Goal: Information Seeking & Learning: Learn about a topic

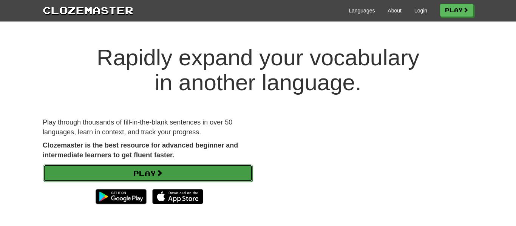
click at [161, 165] on link "Play" at bounding box center [148, 173] width 210 height 17
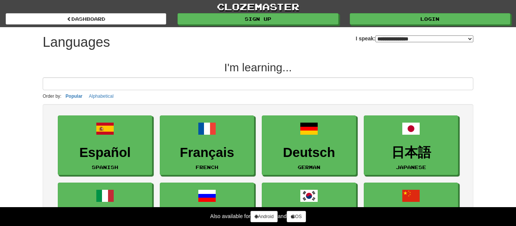
click at [375, 38] on select "**********" at bounding box center [424, 39] width 98 height 7
select select "*******"
click at [375, 36] on select "**********" at bounding box center [424, 39] width 98 height 7
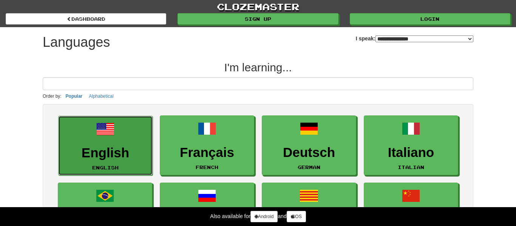
click at [119, 136] on link "English English" at bounding box center [105, 146] width 94 height 60
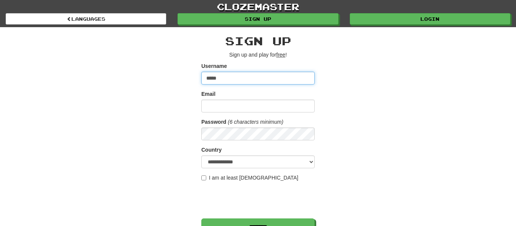
type input "*****"
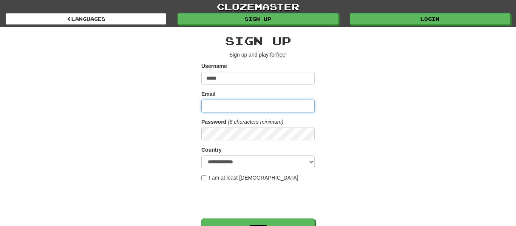
click at [220, 110] on input "Email" at bounding box center [257, 106] width 113 height 13
type input "**********"
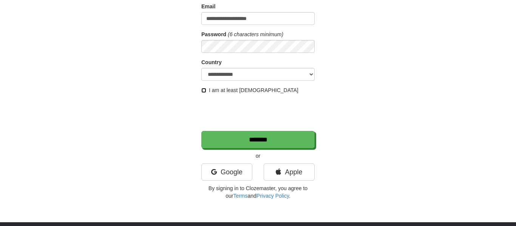
scroll to position [90, 0]
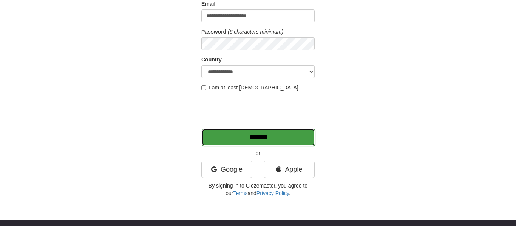
click at [271, 138] on input "*******" at bounding box center [258, 137] width 113 height 17
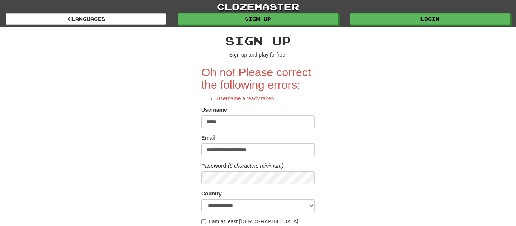
click at [241, 119] on input "*****" at bounding box center [257, 122] width 113 height 13
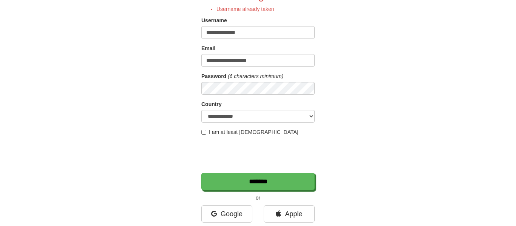
scroll to position [88, 0]
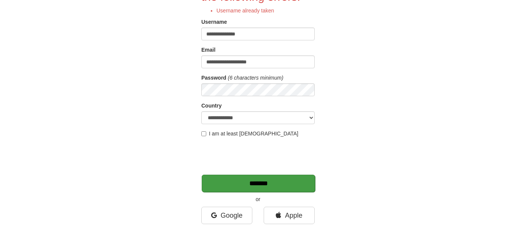
type input "**********"
click at [254, 187] on input "*******" at bounding box center [258, 183] width 113 height 17
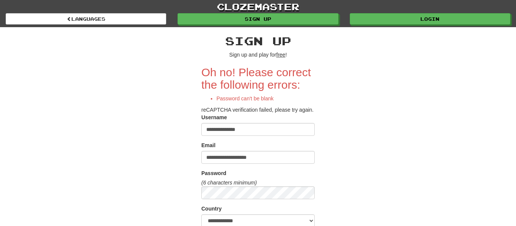
click at [260, 136] on input "**********" at bounding box center [257, 129] width 113 height 13
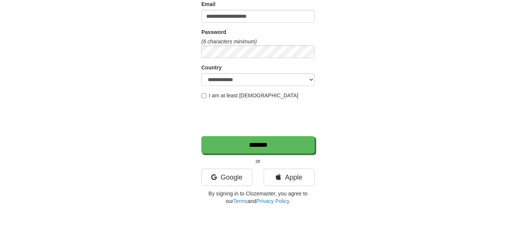
scroll to position [93, 0]
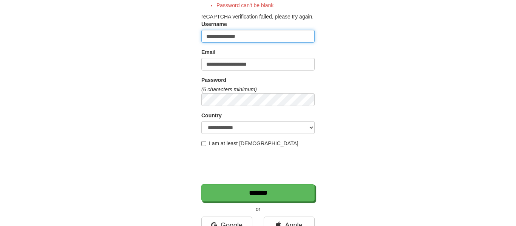
click at [253, 43] on input "**********" at bounding box center [257, 36] width 113 height 13
type input "**********"
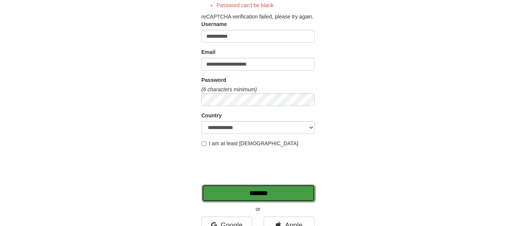
click at [267, 192] on input "*******" at bounding box center [258, 193] width 113 height 17
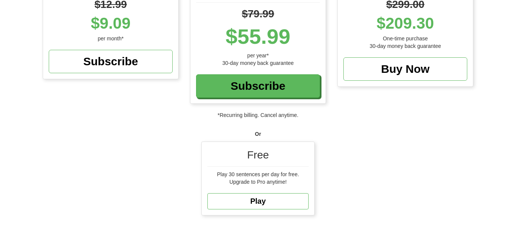
scroll to position [143, 0]
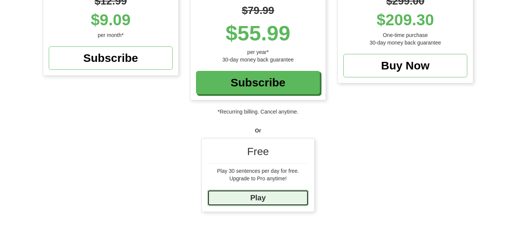
click at [268, 201] on link "Play" at bounding box center [257, 198] width 101 height 16
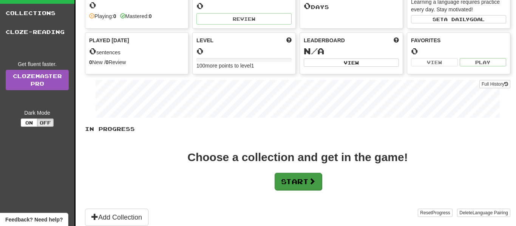
scroll to position [63, 0]
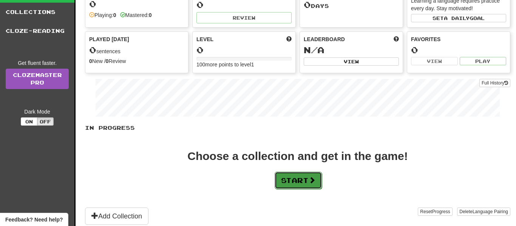
click at [293, 177] on button "Start" at bounding box center [298, 180] width 47 height 17
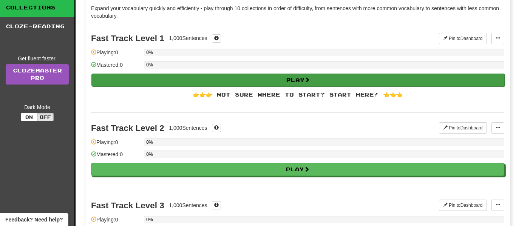
scroll to position [0, 0]
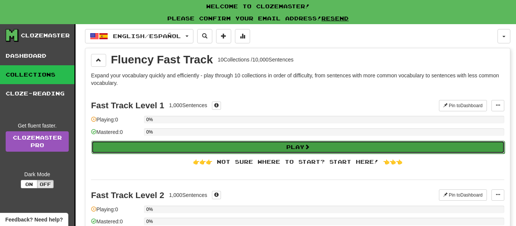
click at [247, 143] on button "Play" at bounding box center [297, 147] width 413 height 13
select select "**"
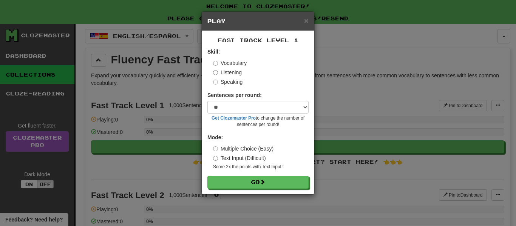
click at [229, 73] on label "Listening" at bounding box center [227, 73] width 29 height 8
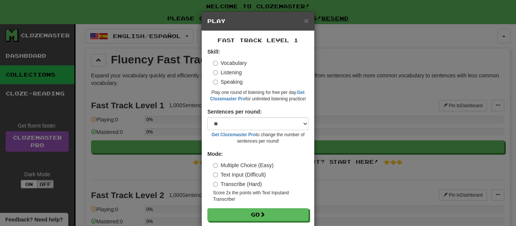
click at [228, 76] on div "Vocabulary Listening Speaking" at bounding box center [261, 72] width 96 height 26
click at [233, 80] on label "Speaking" at bounding box center [227, 82] width 29 height 8
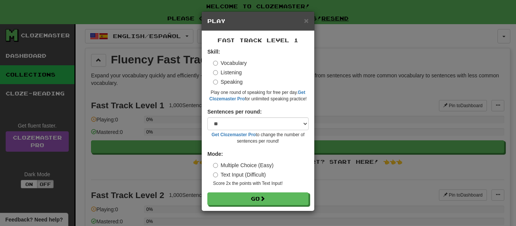
click at [235, 74] on label "Listening" at bounding box center [227, 73] width 29 height 8
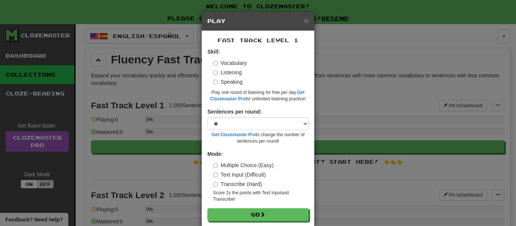
click at [235, 64] on label "Vocabulary" at bounding box center [230, 63] width 34 height 8
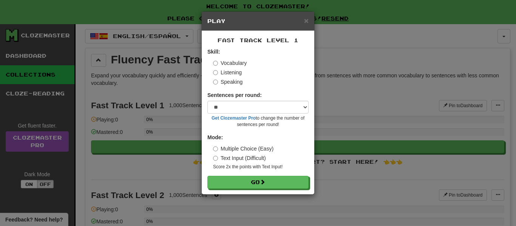
click at [226, 70] on label "Listening" at bounding box center [227, 73] width 29 height 8
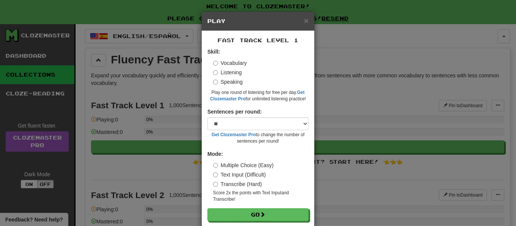
click at [222, 60] on label "Vocabulary" at bounding box center [230, 63] width 34 height 8
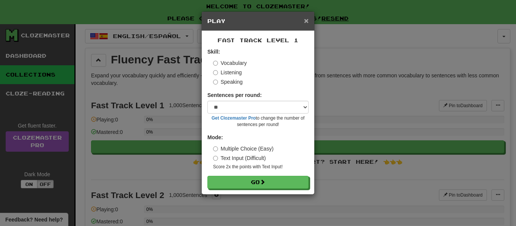
click at [306, 25] on span "×" at bounding box center [306, 20] width 5 height 9
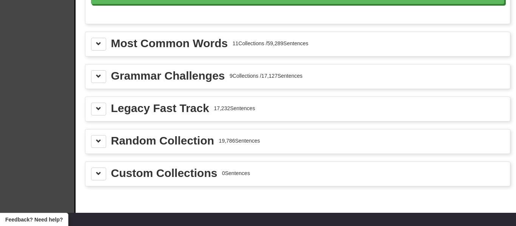
scroll to position [861, 0]
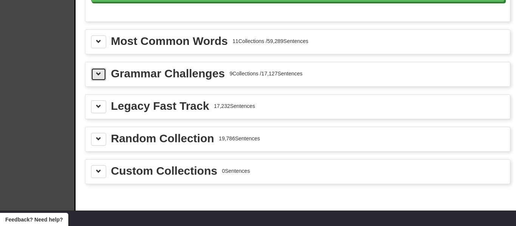
click at [96, 77] on span at bounding box center [98, 73] width 5 height 5
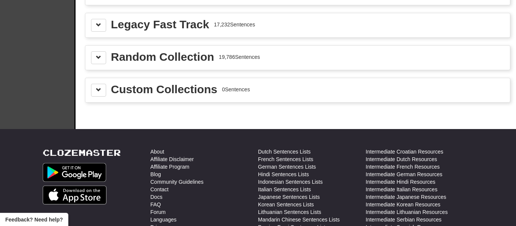
scroll to position [1774, 0]
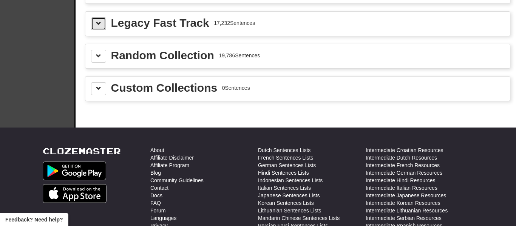
click at [99, 25] on span at bounding box center [98, 23] width 5 height 5
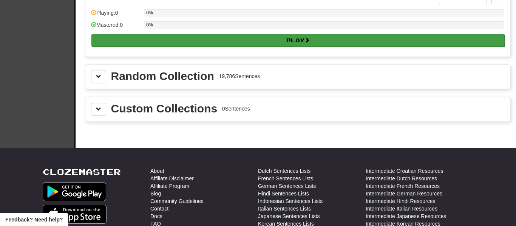
scroll to position [1844, 0]
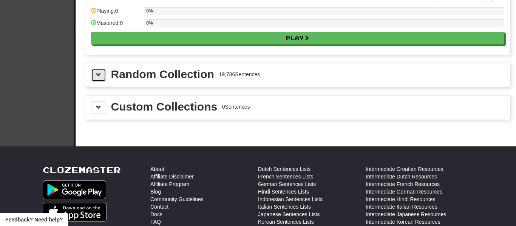
click at [99, 72] on span at bounding box center [98, 74] width 5 height 5
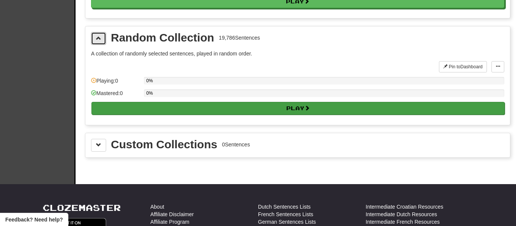
scroll to position [1881, 0]
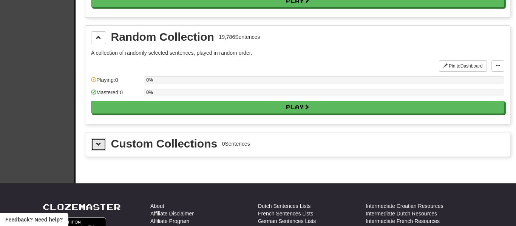
click at [105, 143] on button at bounding box center [98, 144] width 15 height 13
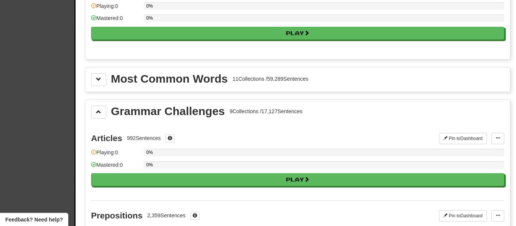
scroll to position [824, 0]
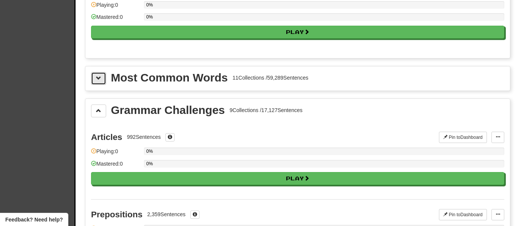
click at [102, 74] on button at bounding box center [98, 78] width 15 height 13
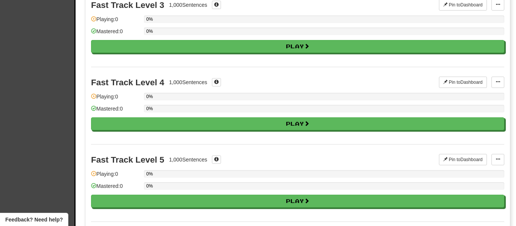
scroll to position [0, 0]
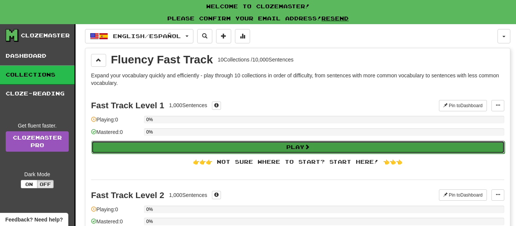
click at [177, 147] on button "Play" at bounding box center [297, 147] width 413 height 13
select select "**"
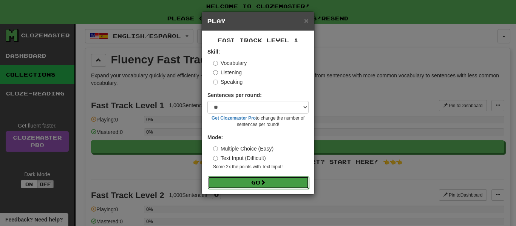
click at [256, 181] on button "Go" at bounding box center [258, 182] width 101 height 13
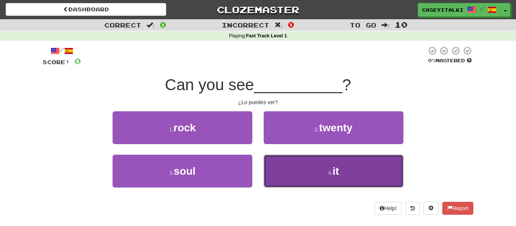
click at [309, 173] on button "4 . it" at bounding box center [334, 171] width 140 height 33
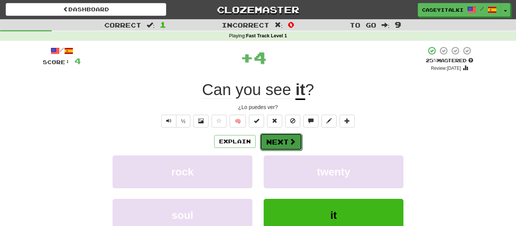
click at [281, 143] on button "Next" at bounding box center [281, 141] width 42 height 17
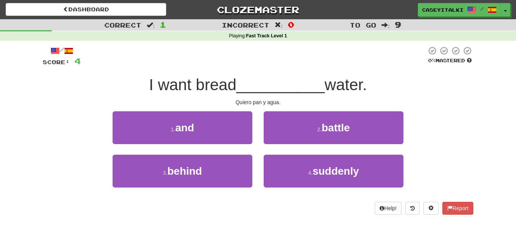
click at [265, 103] on div "Quiero pan y agua." at bounding box center [258, 103] width 431 height 8
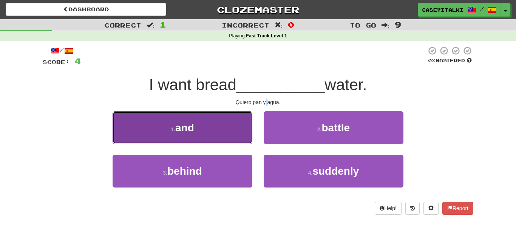
click at [193, 113] on button "1 . and" at bounding box center [183, 127] width 140 height 33
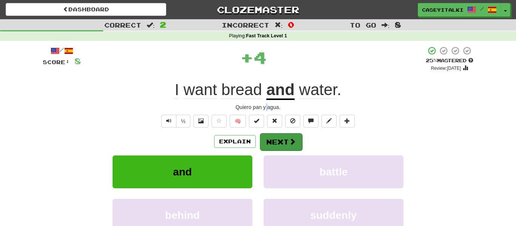
click at [275, 133] on div "Explain Next" at bounding box center [258, 141] width 431 height 17
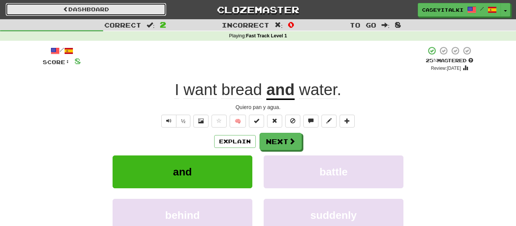
click at [110, 5] on link "Dashboard" at bounding box center [86, 9] width 161 height 13
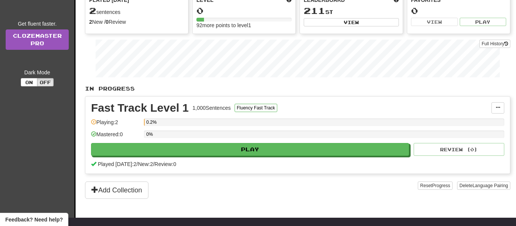
scroll to position [125, 0]
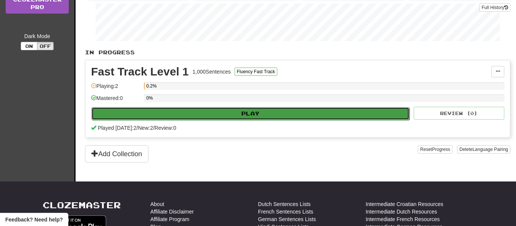
click at [184, 119] on button "Play" at bounding box center [250, 113] width 318 height 13
select select "**"
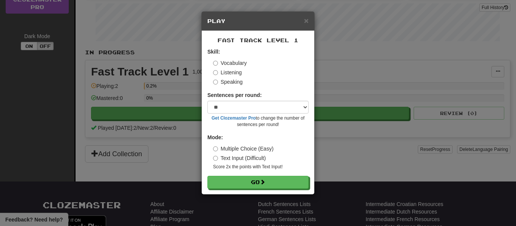
click at [232, 76] on label "Listening" at bounding box center [227, 73] width 29 height 8
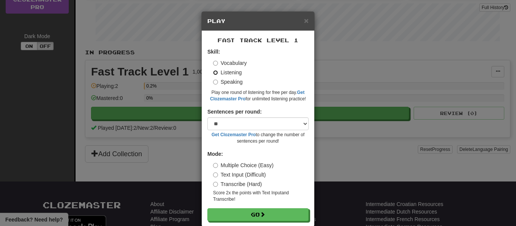
scroll to position [12, 0]
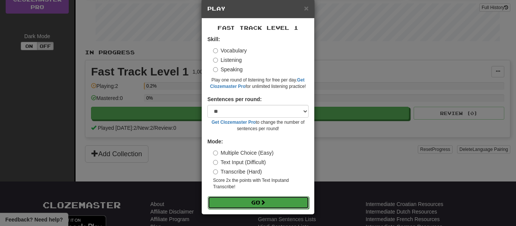
click at [246, 199] on button "Go" at bounding box center [258, 202] width 101 height 13
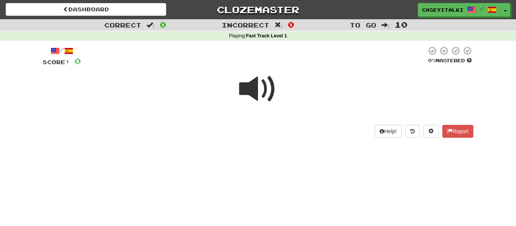
click at [262, 86] on span at bounding box center [258, 89] width 38 height 38
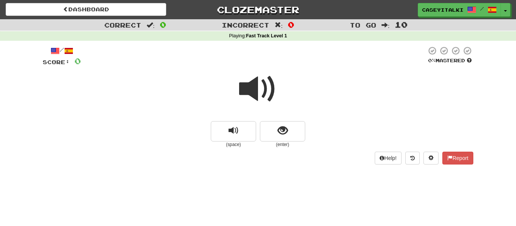
click at [262, 86] on span at bounding box center [258, 89] width 38 height 38
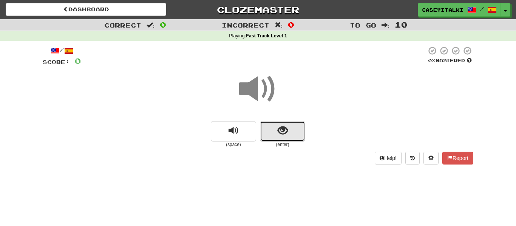
click at [286, 127] on span "show sentence" at bounding box center [283, 131] width 10 height 10
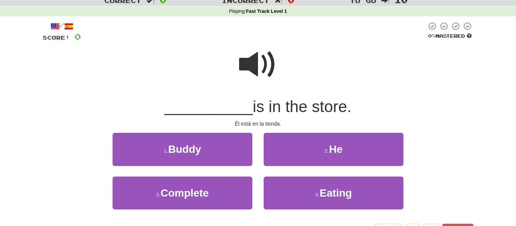
scroll to position [26, 0]
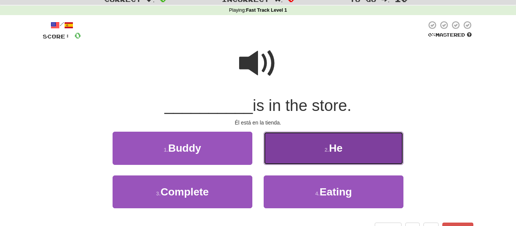
click at [375, 158] on button "2 . He" at bounding box center [334, 148] width 140 height 33
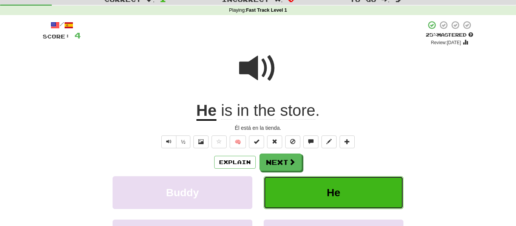
scroll to position [0, 0]
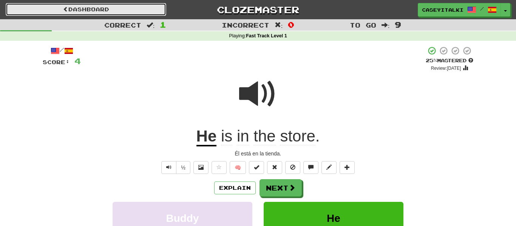
click at [48, 5] on link "Dashboard" at bounding box center [86, 9] width 161 height 13
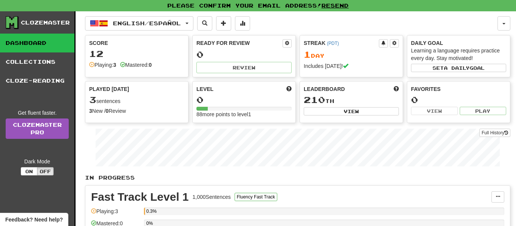
scroll to position [144, 0]
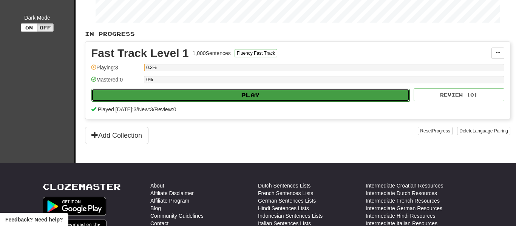
click at [238, 97] on button "Play" at bounding box center [250, 95] width 318 height 13
select select "**"
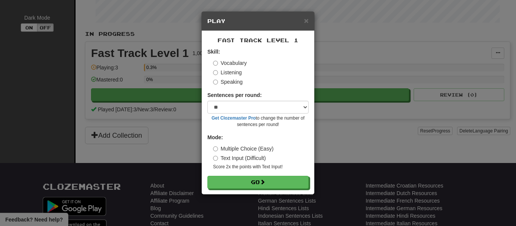
click at [232, 76] on label "Listening" at bounding box center [227, 73] width 29 height 8
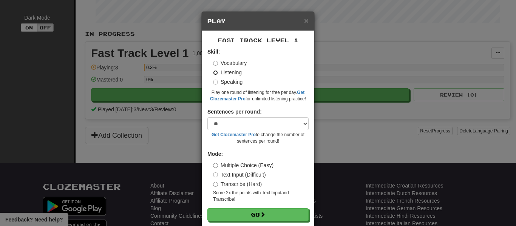
scroll to position [12, 0]
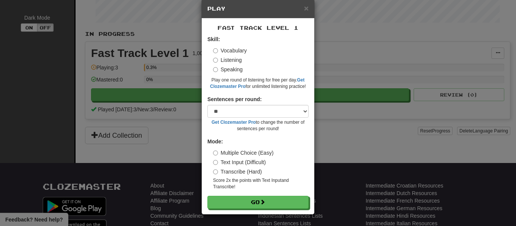
click at [226, 162] on label "Text Input (Difficult)" at bounding box center [239, 163] width 53 height 8
click at [227, 48] on label "Vocabulary" at bounding box center [230, 51] width 34 height 8
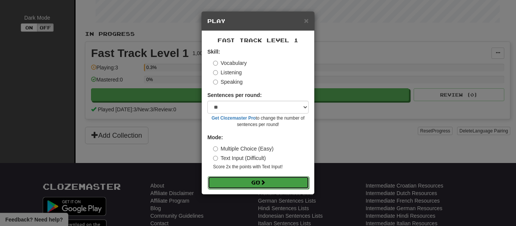
click at [253, 182] on button "Go" at bounding box center [258, 182] width 101 height 13
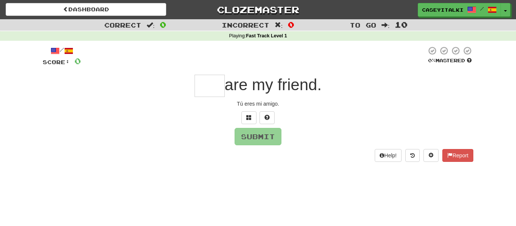
scroll to position [1, 0]
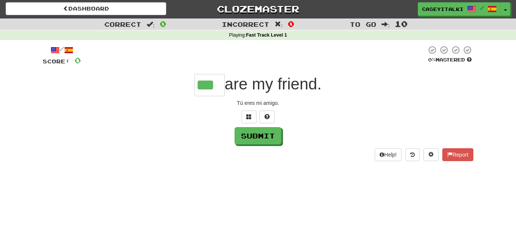
type input "***"
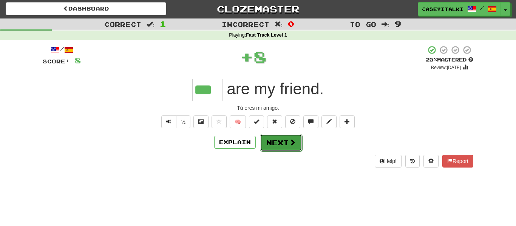
click at [275, 144] on button "Next" at bounding box center [281, 142] width 42 height 17
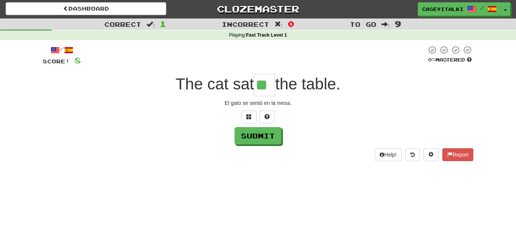
type input "**"
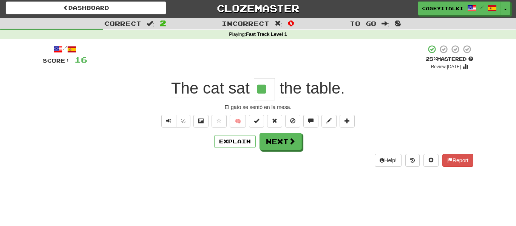
scroll to position [5, 0]
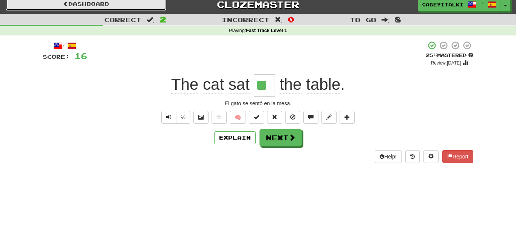
click at [69, 9] on link "Dashboard" at bounding box center [86, 4] width 161 height 13
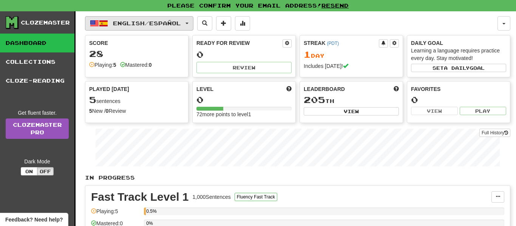
click at [181, 26] on span "English / Español" at bounding box center [147, 23] width 68 height 6
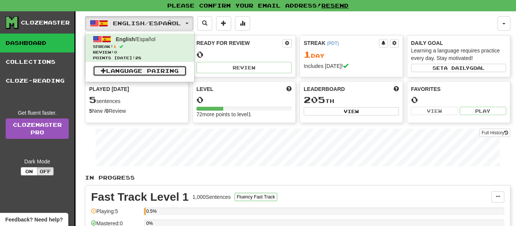
click at [150, 72] on link "Language Pairing" at bounding box center [140, 71] width 94 height 11
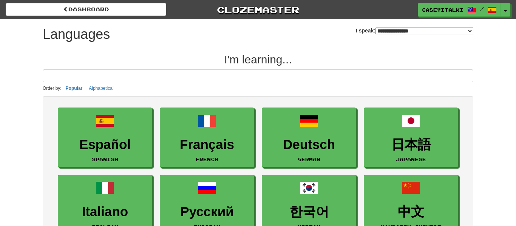
select select "*******"
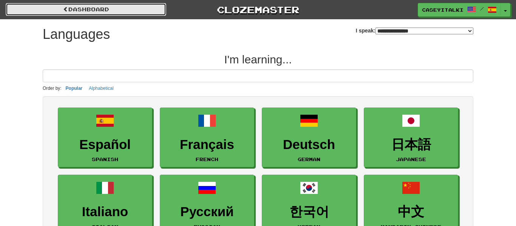
click at [32, 12] on link "dashboard" at bounding box center [86, 9] width 161 height 13
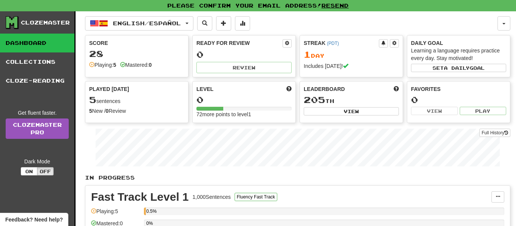
click at [206, 33] on div "English / Español English / Español Streak: 1 Review: 0 Points [DATE]: 28 Langu…" at bounding box center [297, 159] width 425 height 296
click at [167, 23] on span "English / Español" at bounding box center [147, 23] width 68 height 6
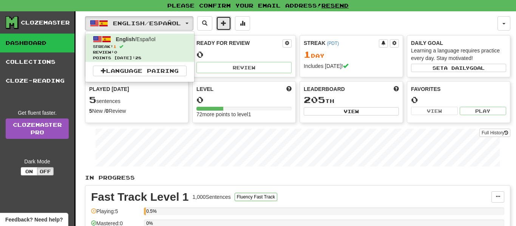
click at [226, 23] on span at bounding box center [223, 22] width 5 height 5
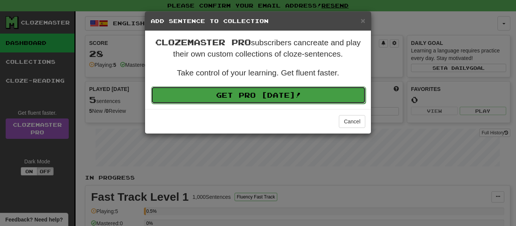
click at [250, 88] on link "Get Pro Today!" at bounding box center [258, 94] width 215 height 17
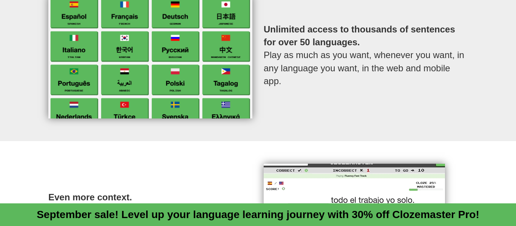
scroll to position [360, 0]
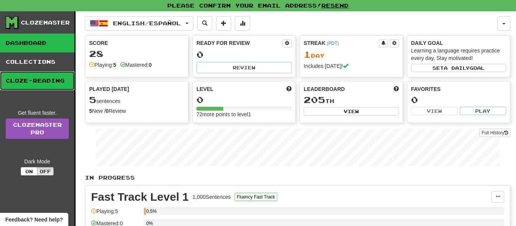
click at [30, 77] on link "Cloze-Reading" at bounding box center [37, 80] width 74 height 19
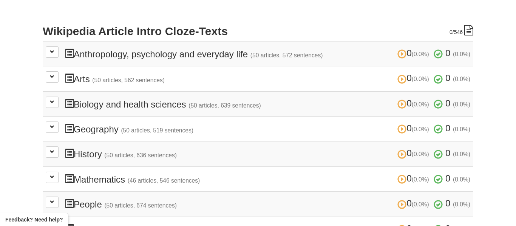
scroll to position [158, 0]
click at [52, 54] on span at bounding box center [52, 51] width 5 height 5
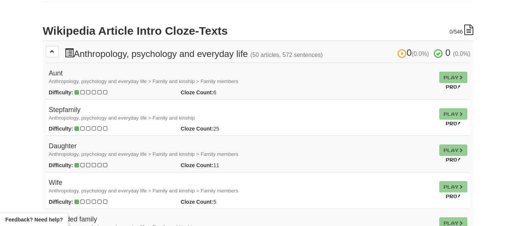
click at [444, 78] on td "Play Pro!" at bounding box center [453, 81] width 34 height 37
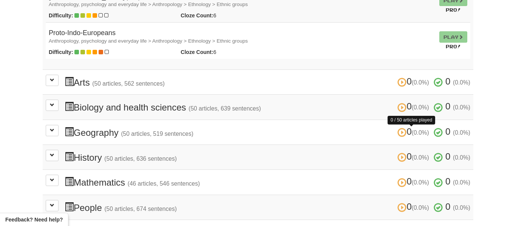
scroll to position [1988, 0]
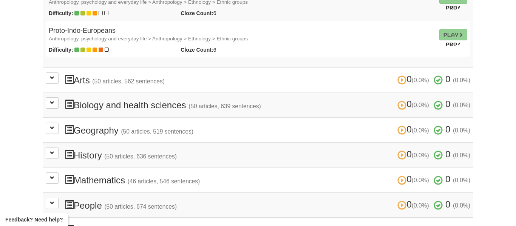
click at [51, 71] on td "0 (0.0%) 0 (0.0%) Arts (50 articles, 562 sentences) 0 (0.0%) 0 (0.0%) Loading..." at bounding box center [258, 79] width 431 height 25
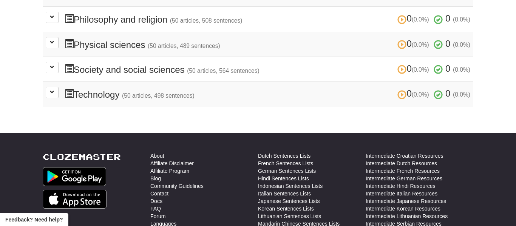
scroll to position [2202, 0]
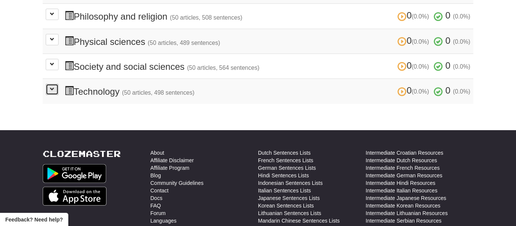
click at [55, 91] on button at bounding box center [52, 89] width 13 height 11
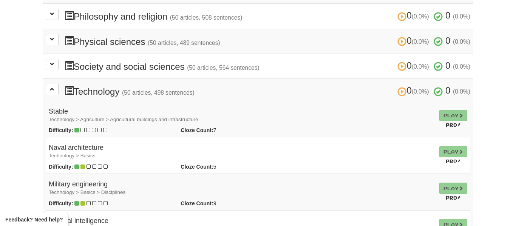
click at [452, 119] on td "Play Pro!" at bounding box center [453, 119] width 34 height 37
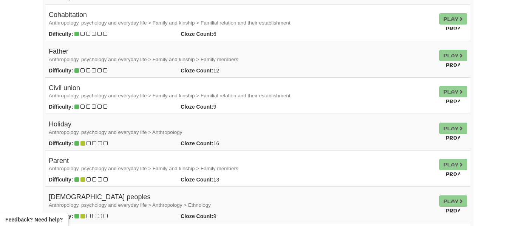
scroll to position [0, 0]
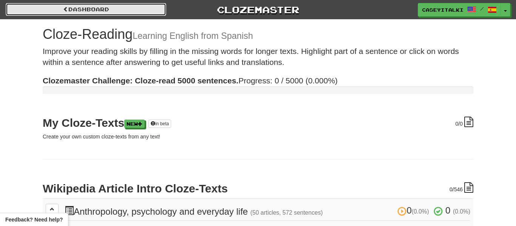
click at [108, 12] on link "Dashboard" at bounding box center [86, 9] width 161 height 13
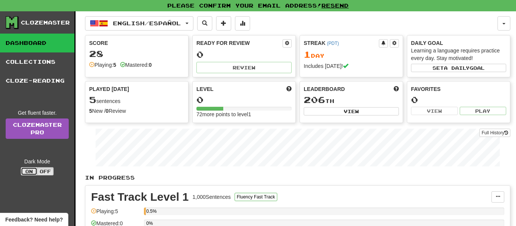
click at [33, 171] on button "On" at bounding box center [29, 171] width 17 height 8
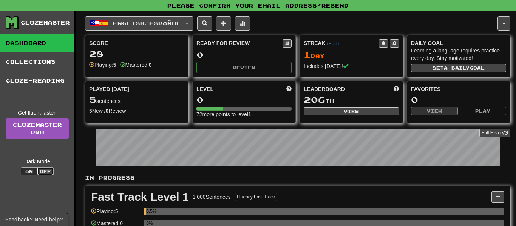
click at [46, 172] on button "Off" at bounding box center [45, 171] width 17 height 8
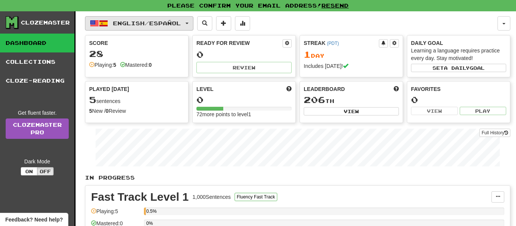
click at [159, 24] on span "English / Español" at bounding box center [147, 23] width 68 height 6
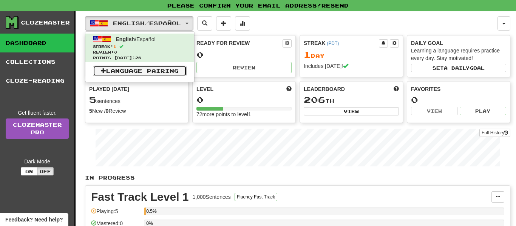
click at [159, 71] on link "Language Pairing" at bounding box center [140, 71] width 94 height 11
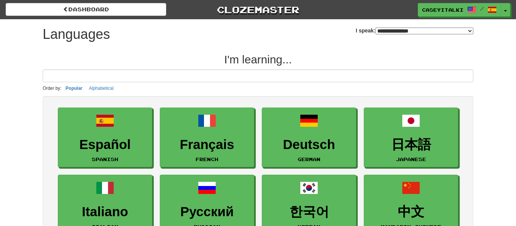
select select "*******"
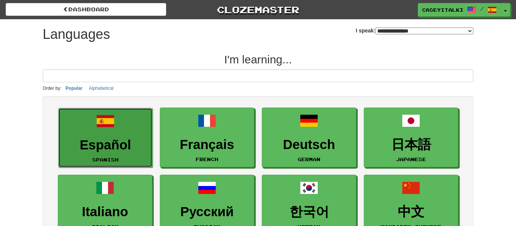
click at [108, 128] on span at bounding box center [105, 121] width 18 height 18
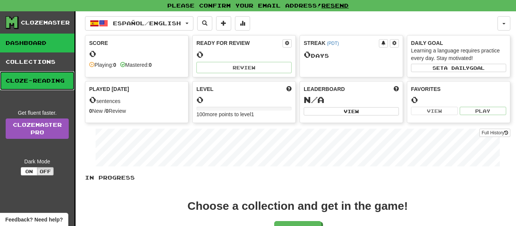
click at [36, 76] on link "Cloze-Reading" at bounding box center [37, 80] width 74 height 19
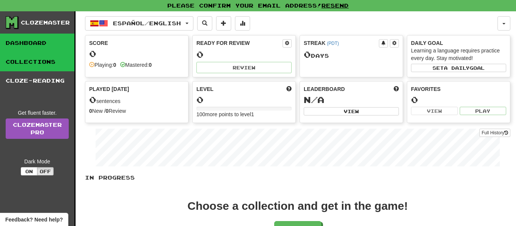
click at [32, 60] on link "Collections" at bounding box center [37, 61] width 74 height 19
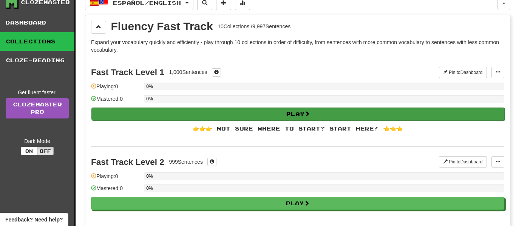
scroll to position [22, 0]
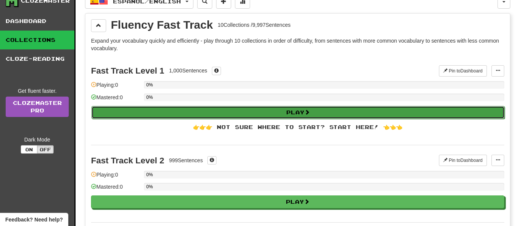
click at [272, 116] on button "Play" at bounding box center [297, 112] width 413 height 13
select select "**"
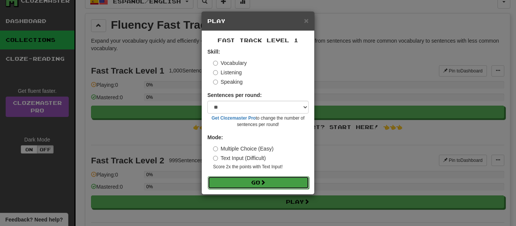
click at [261, 179] on button "Go" at bounding box center [258, 182] width 101 height 13
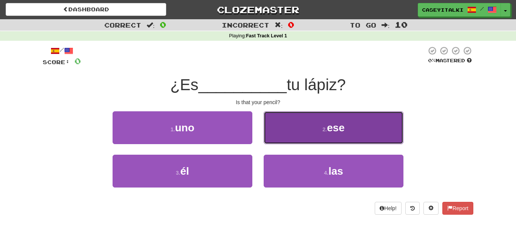
click at [377, 134] on button "2 . ese" at bounding box center [334, 127] width 140 height 33
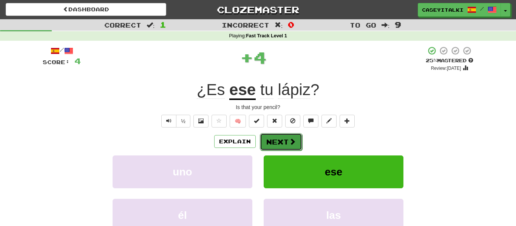
click at [274, 145] on button "Next" at bounding box center [281, 141] width 42 height 17
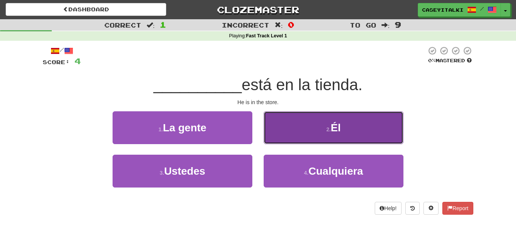
click at [346, 121] on button "2 . Él" at bounding box center [334, 127] width 140 height 33
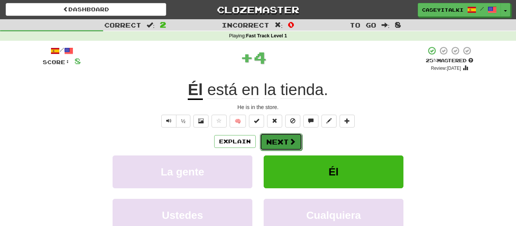
click at [281, 138] on button "Next" at bounding box center [281, 141] width 42 height 17
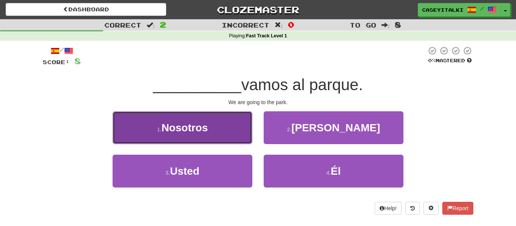
click at [204, 132] on span "Nosotros" at bounding box center [184, 128] width 46 height 12
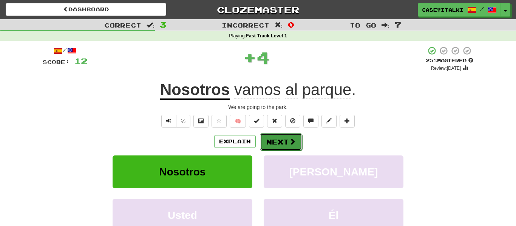
click at [294, 142] on span at bounding box center [292, 141] width 7 height 7
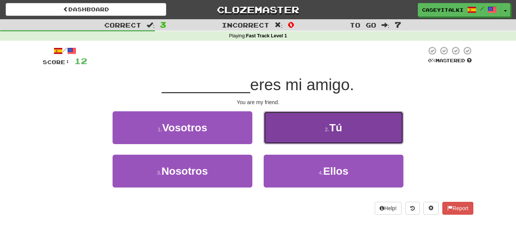
click at [315, 138] on button "2 . Tú" at bounding box center [334, 127] width 140 height 33
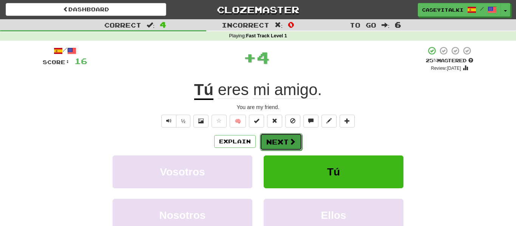
click at [262, 144] on button "Next" at bounding box center [281, 141] width 42 height 17
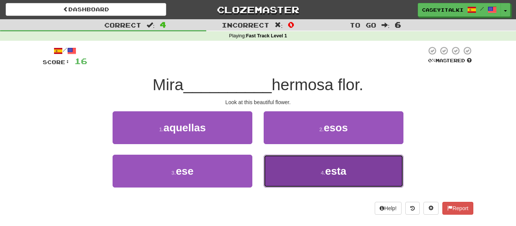
click at [295, 169] on button "4 . esta" at bounding box center [334, 171] width 140 height 33
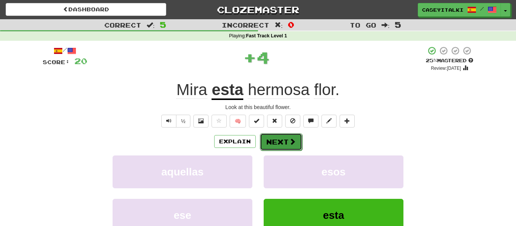
click at [280, 135] on button "Next" at bounding box center [281, 141] width 42 height 17
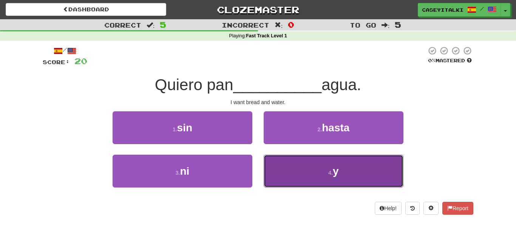
click at [309, 158] on button "4 . y" at bounding box center [334, 171] width 140 height 33
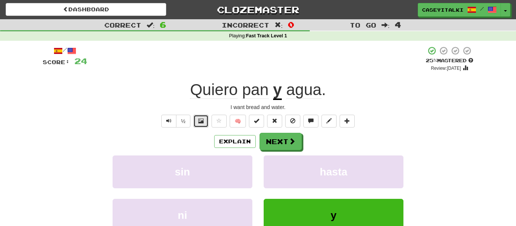
click at [204, 121] on button at bounding box center [200, 121] width 15 height 13
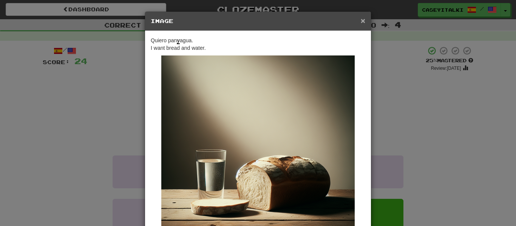
click at [361, 18] on span "×" at bounding box center [363, 20] width 5 height 9
